Goal: Information Seeking & Learning: Check status

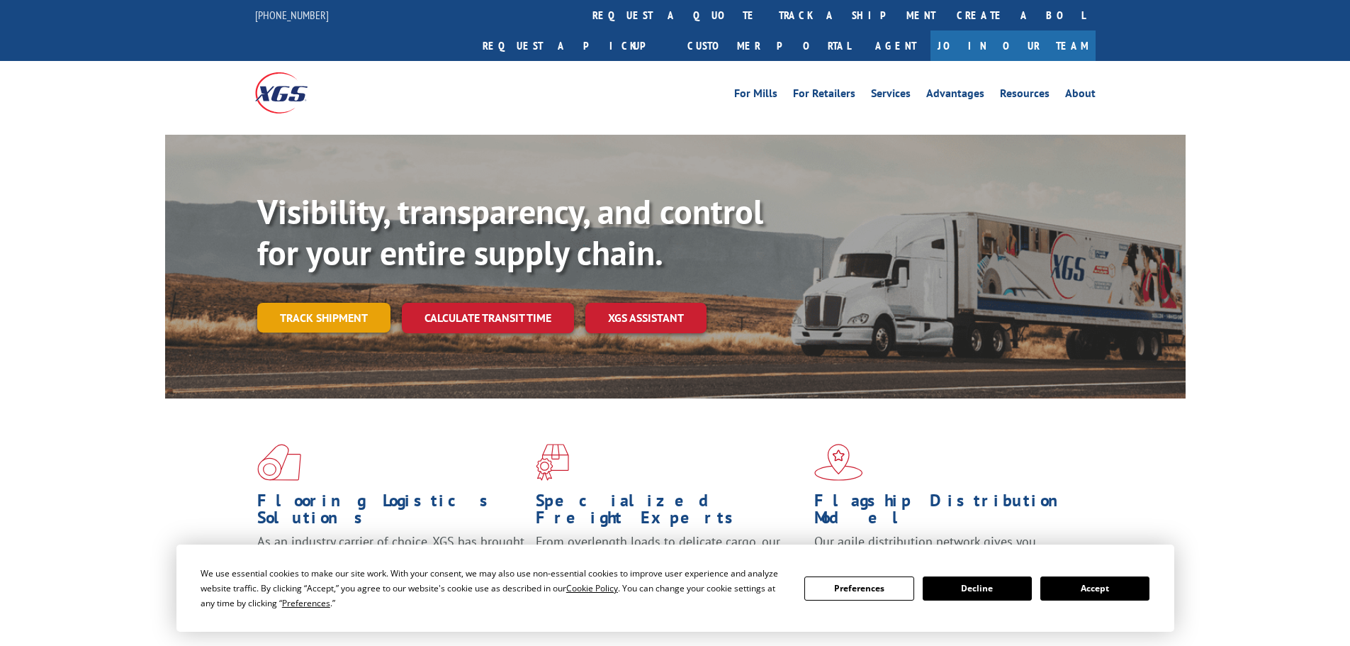
click at [324, 303] on link "Track shipment" at bounding box center [323, 318] width 133 height 30
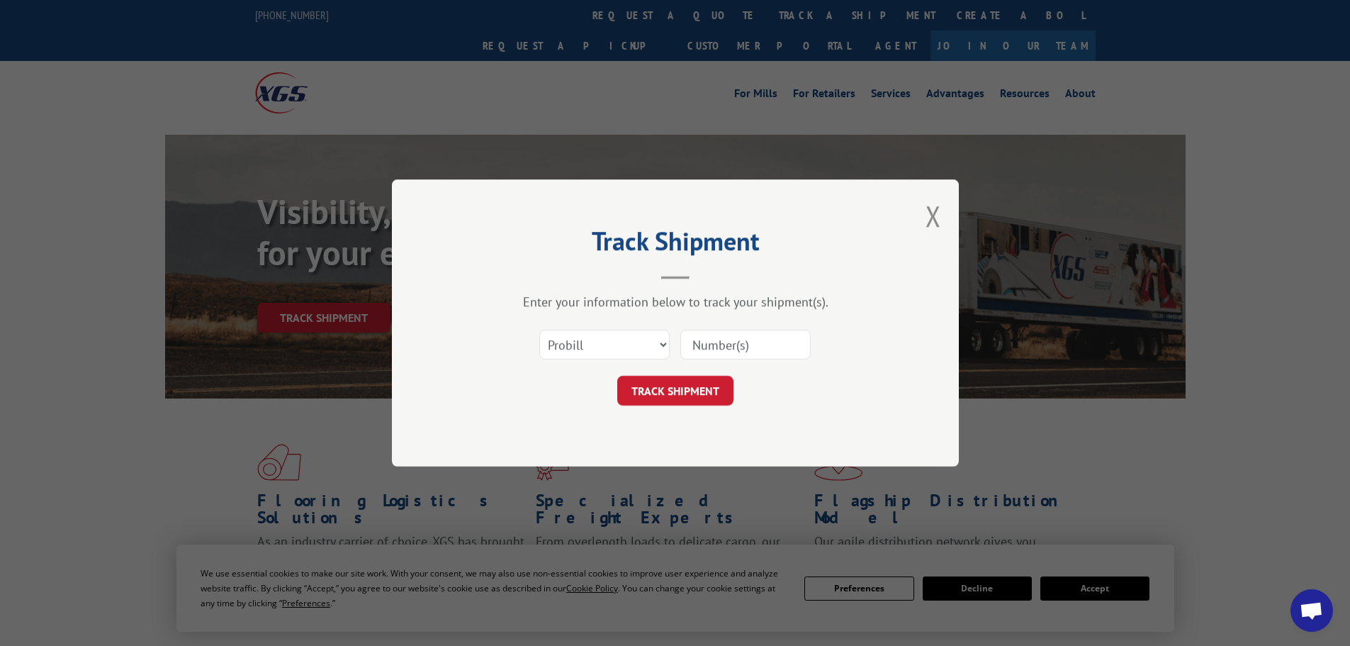
click at [724, 332] on input at bounding box center [745, 345] width 130 height 30
paste input "17479724"
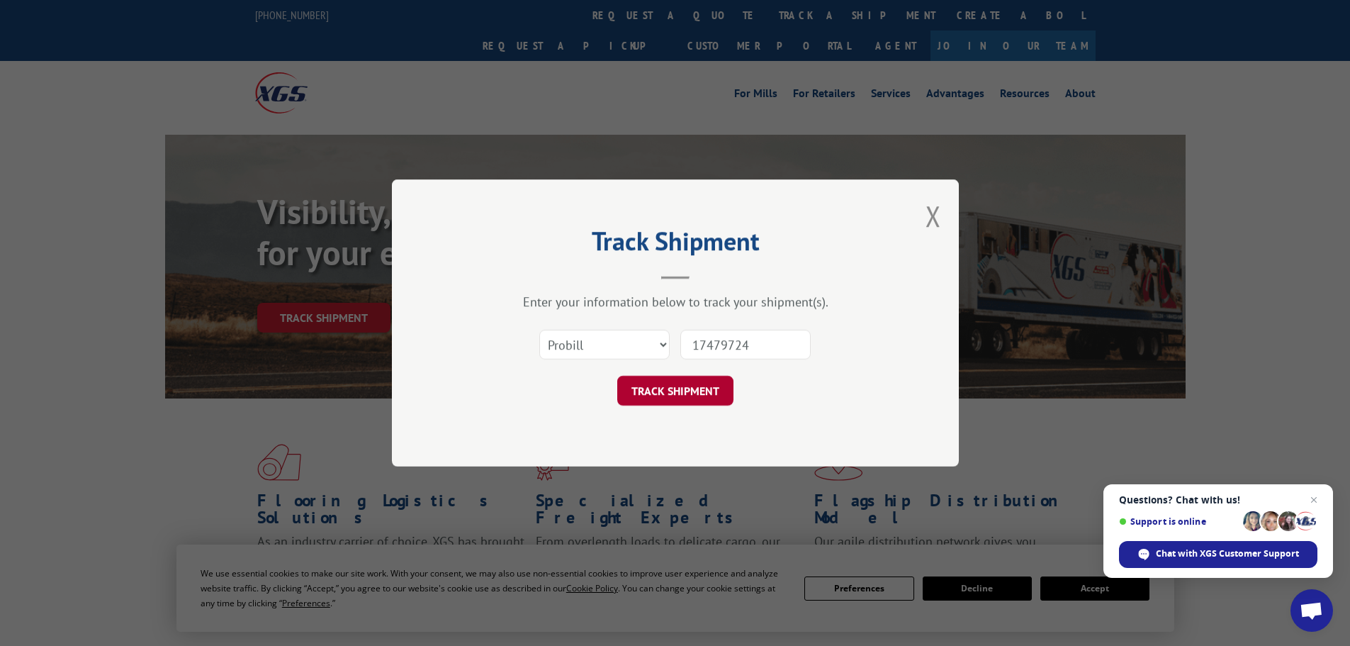
type input "17479724"
click at [666, 383] on button "TRACK SHIPMENT" at bounding box center [675, 391] width 116 height 30
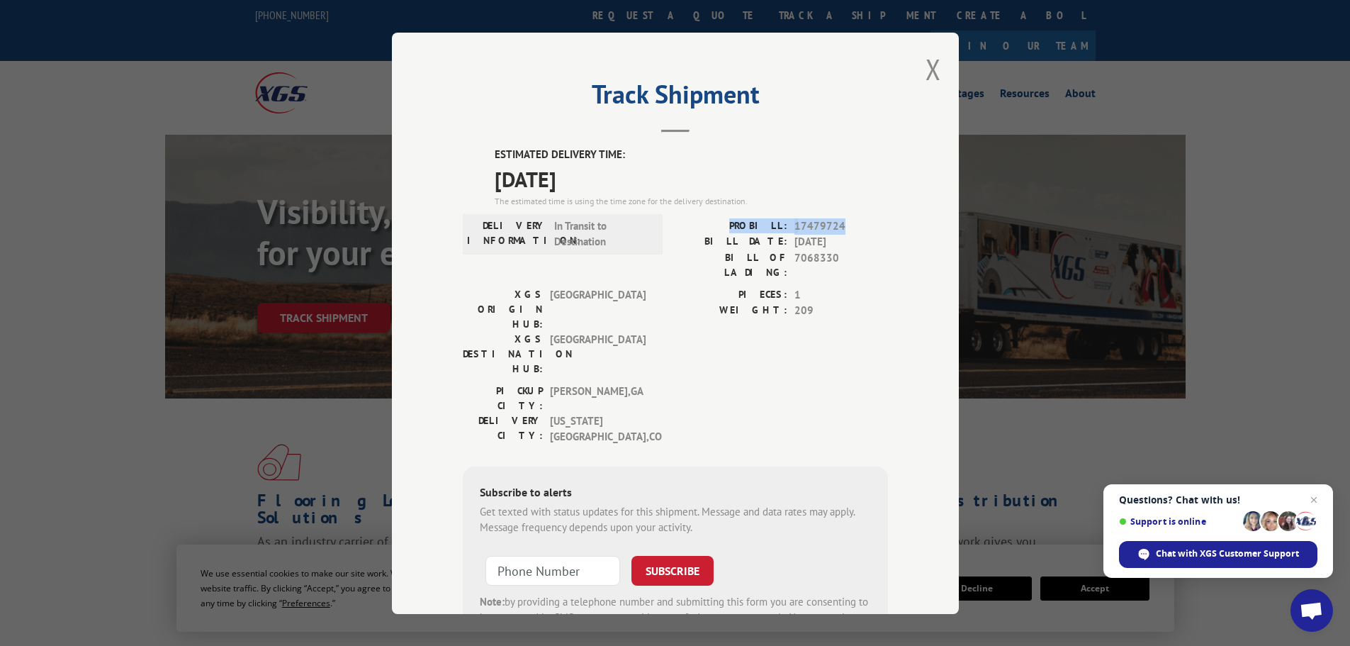
drag, startPoint x: 742, startPoint y: 223, endPoint x: 867, endPoint y: 221, distance: 125.5
click at [867, 221] on div "PROBILL: 17479724" at bounding box center [781, 226] width 213 height 16
copy div "PROBILL: 17479724"
